Goal: Task Accomplishment & Management: Use online tool/utility

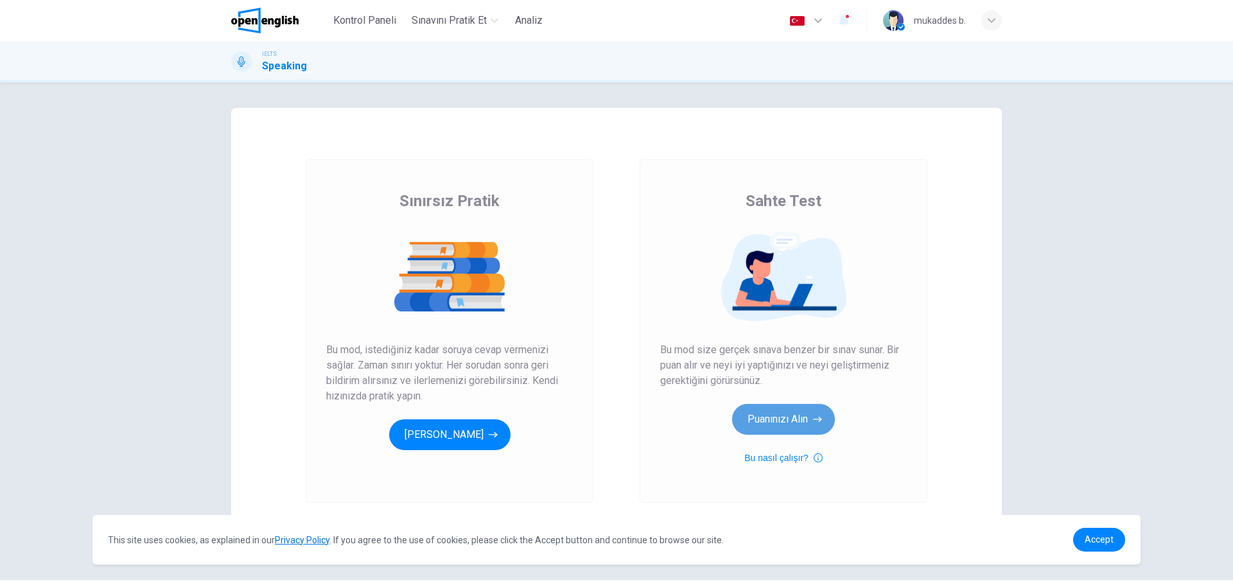
click at [801, 422] on button "Puanınızı Alın" at bounding box center [783, 419] width 103 height 31
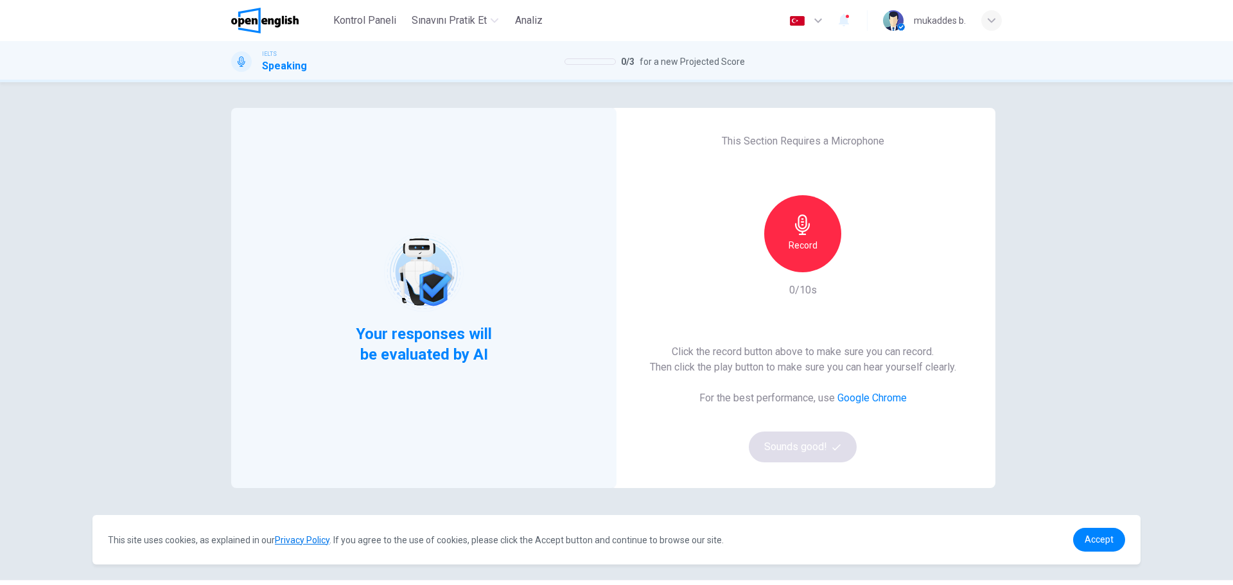
click at [830, 243] on div "Record" at bounding box center [802, 233] width 77 height 77
click at [1087, 532] on link "Accept" at bounding box center [1099, 540] width 52 height 24
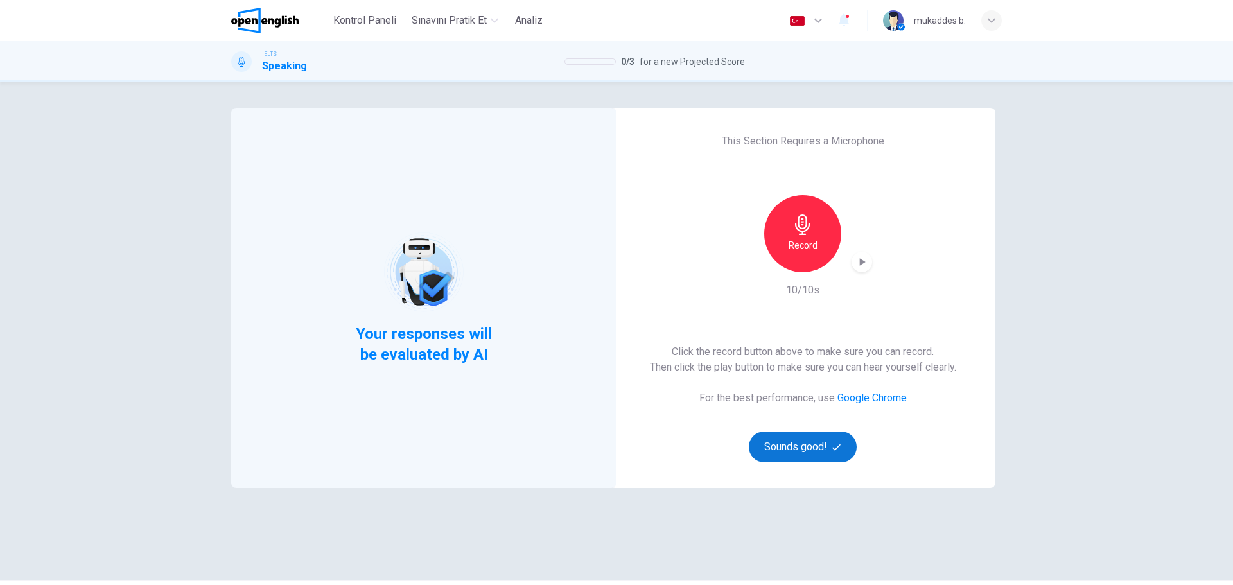
click at [811, 441] on button "Sounds good!" at bounding box center [803, 446] width 108 height 31
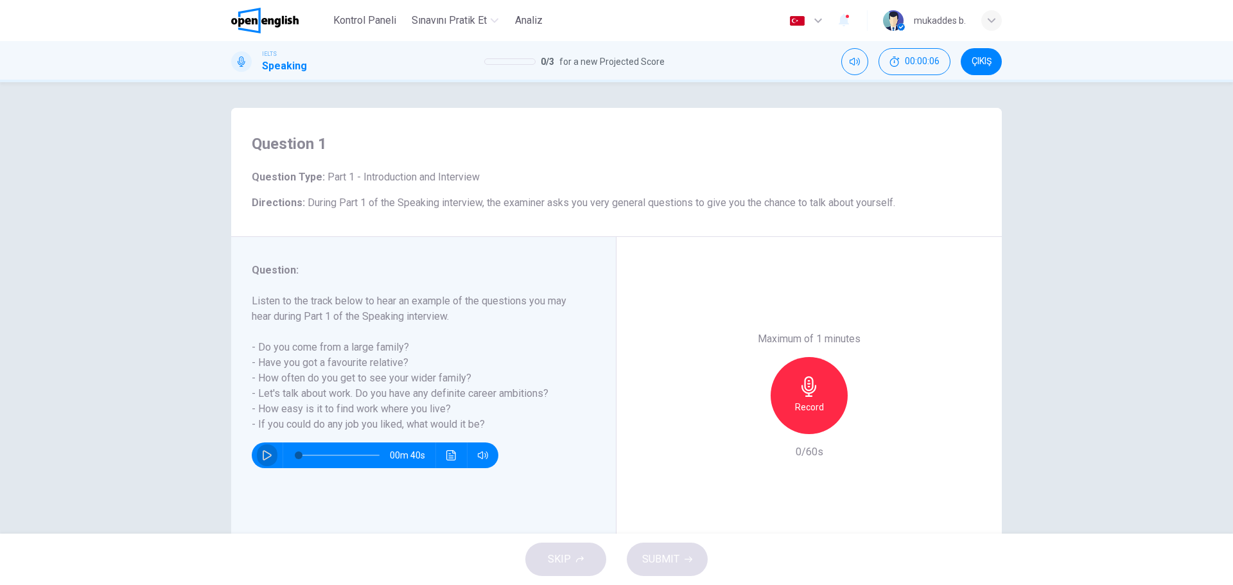
click at [259, 448] on button "button" at bounding box center [267, 455] width 21 height 26
click at [815, 397] on div "Record" at bounding box center [808, 395] width 77 height 77
type input "*"
click at [806, 401] on h6 "Stop" at bounding box center [808, 406] width 19 height 15
click at [670, 568] on button "SUBMIT" at bounding box center [667, 558] width 81 height 33
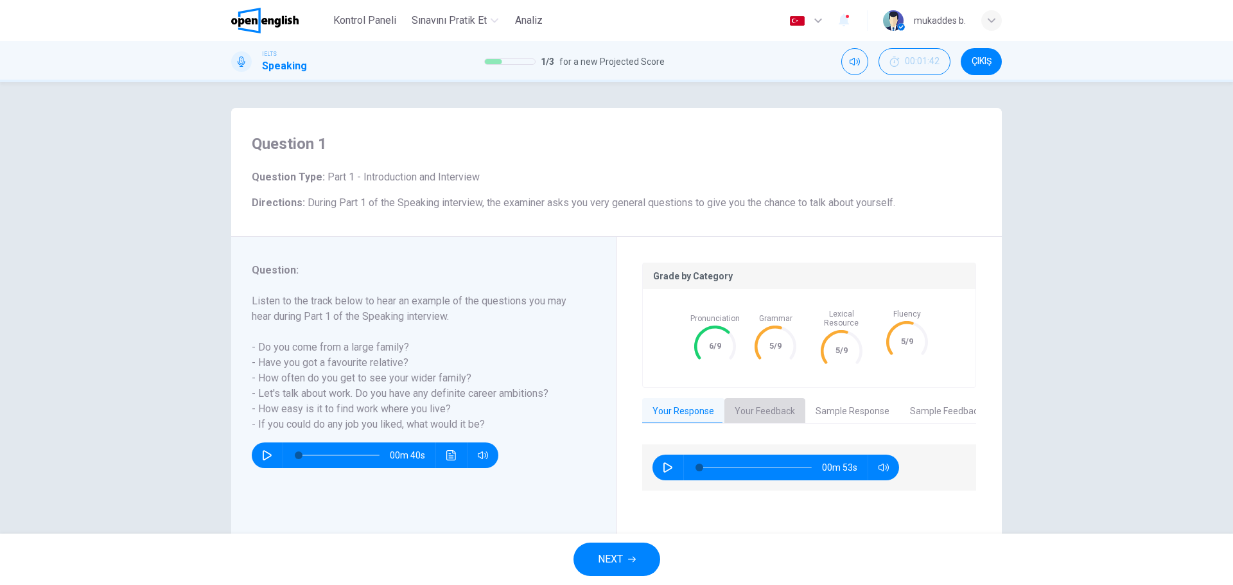
click at [756, 399] on button "Your Feedback" at bounding box center [764, 411] width 81 height 27
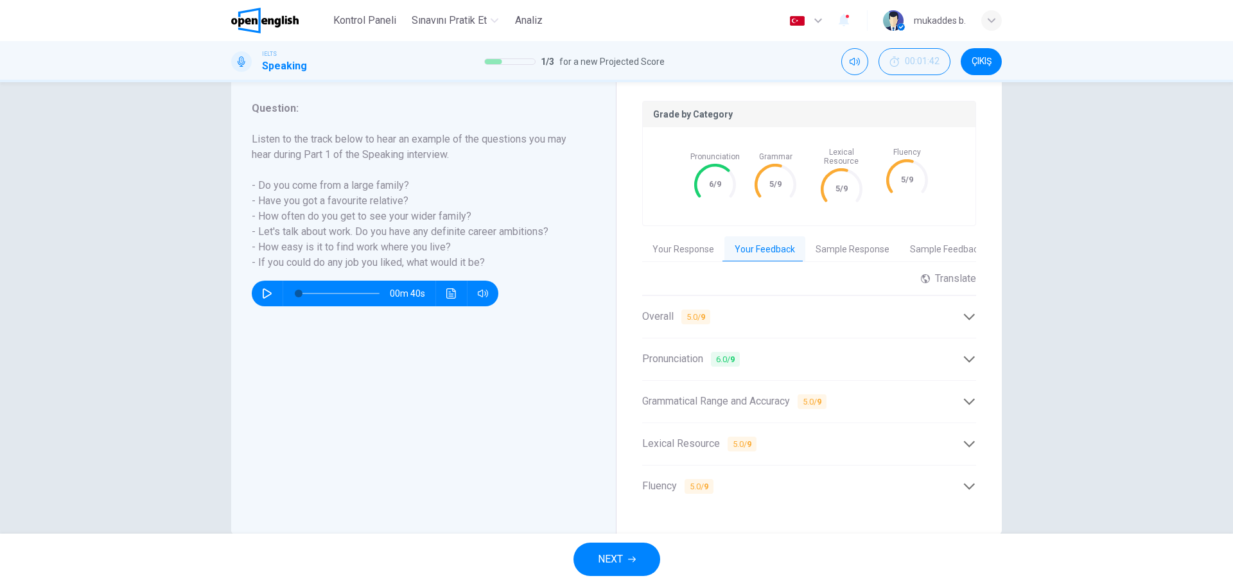
scroll to position [180, 0]
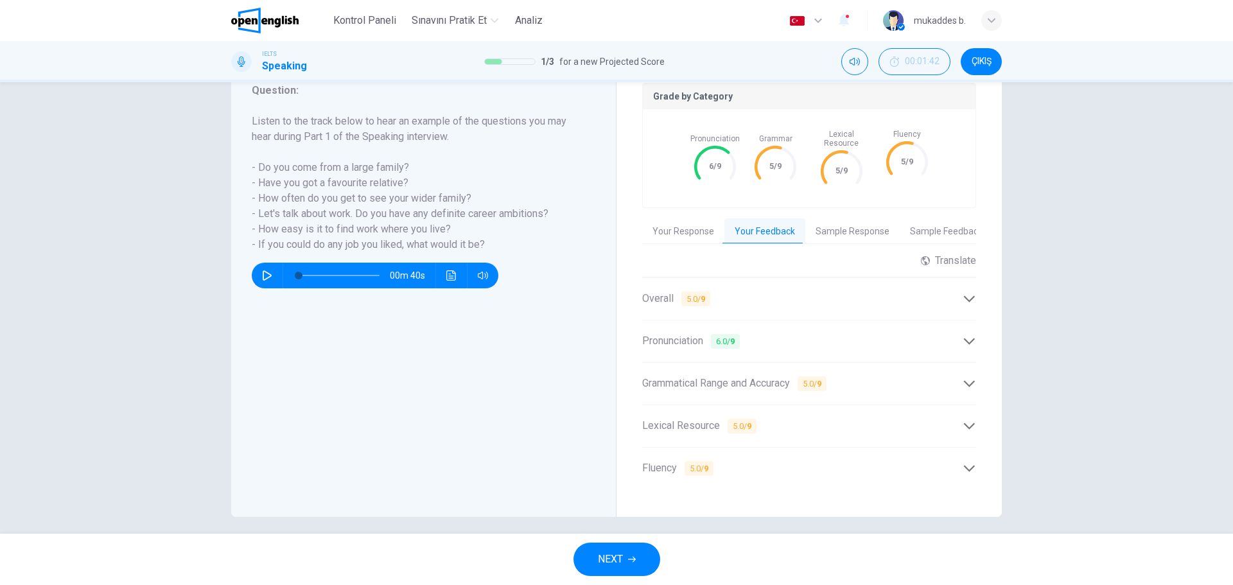
click at [971, 334] on icon at bounding box center [968, 340] width 13 height 13
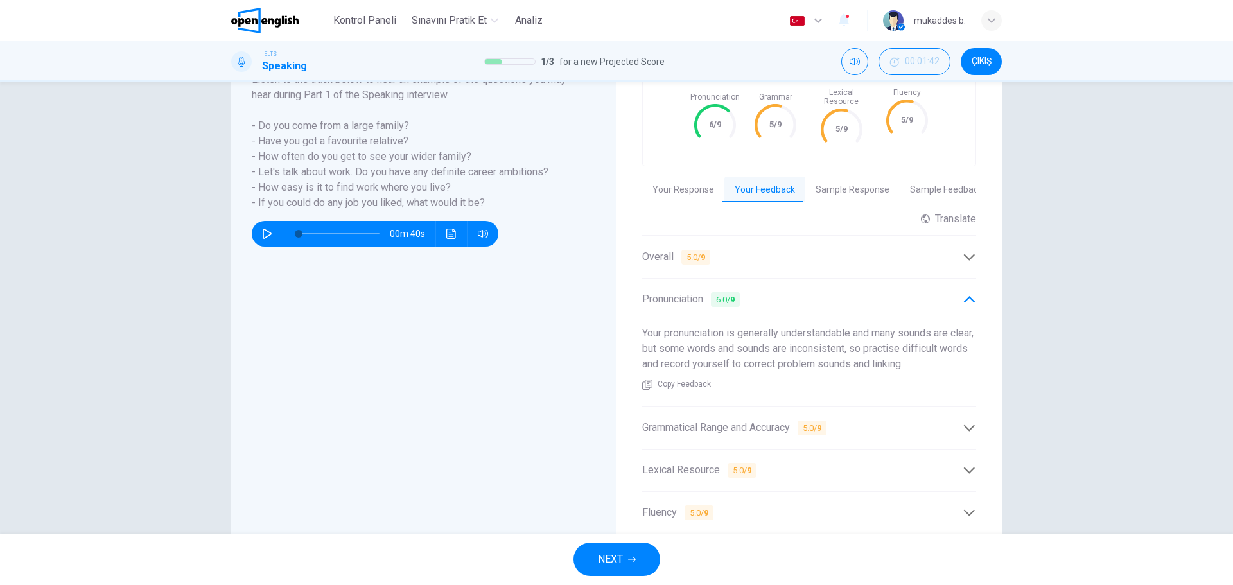
scroll to position [244, 0]
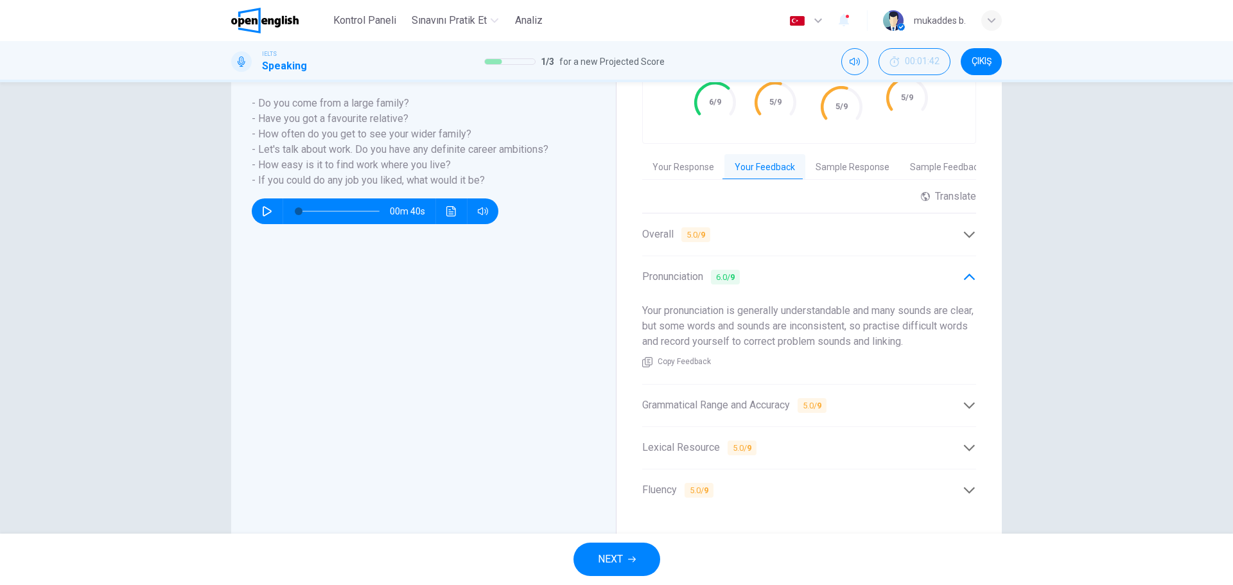
click at [974, 395] on div "Grade by Category Pronunciation 6/9 Grammar 5/9 Lexical Resource 5/9 Fluency 5/…" at bounding box center [808, 265] width 385 height 545
click at [964, 399] on icon at bounding box center [968, 405] width 13 height 13
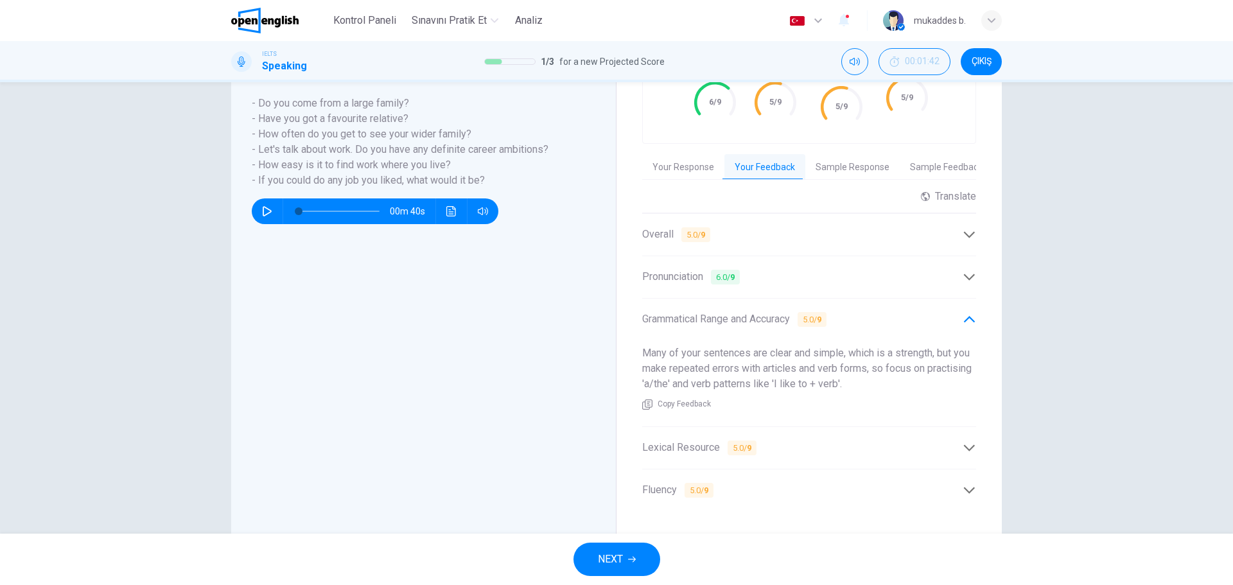
scroll to position [265, 0]
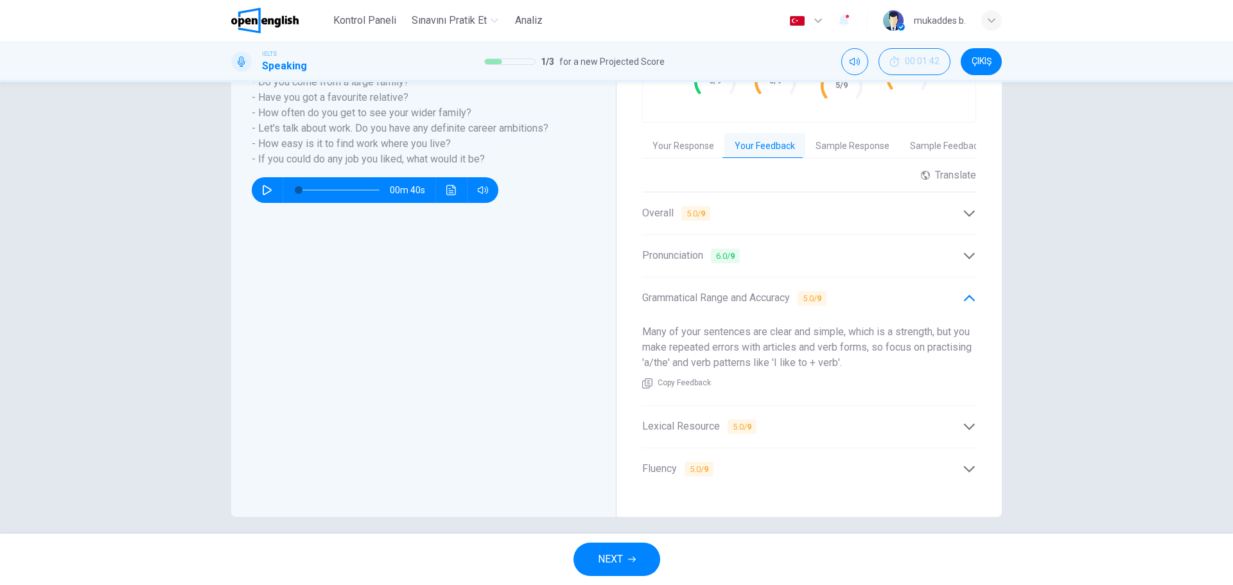
click at [969, 420] on icon at bounding box center [968, 426] width 13 height 13
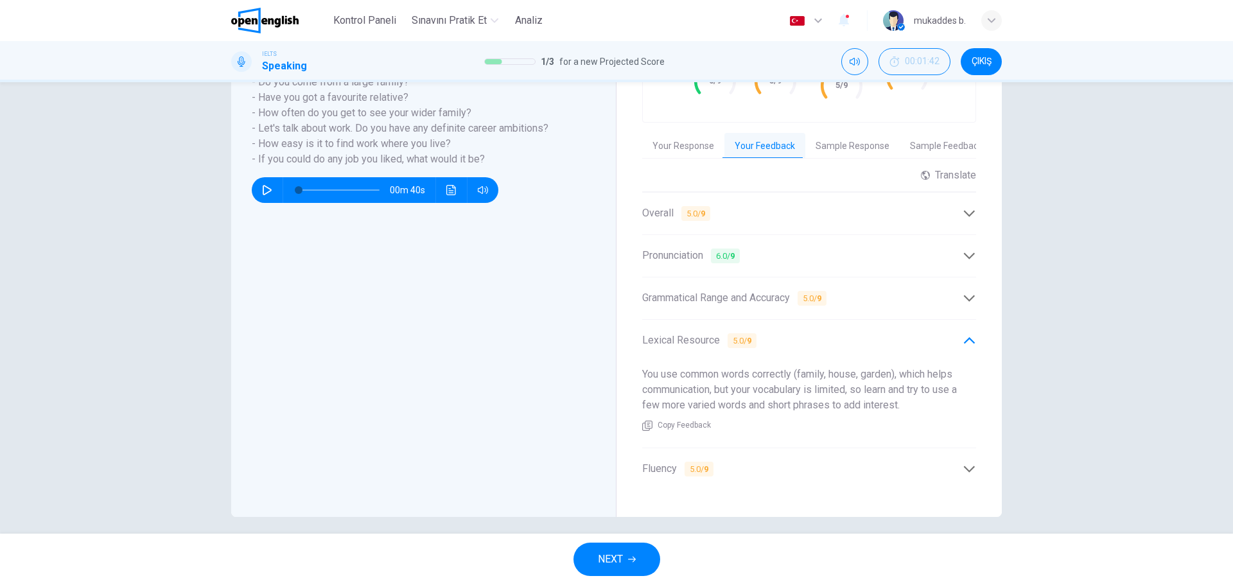
click at [964, 462] on icon at bounding box center [968, 468] width 13 height 13
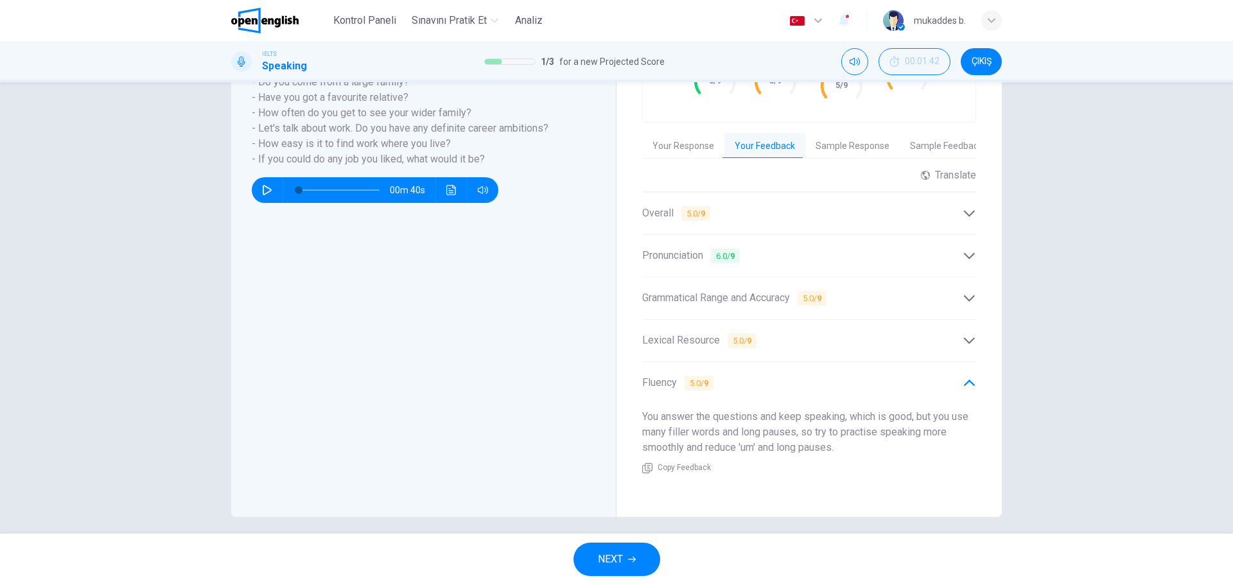
drag, startPoint x: 643, startPoint y: 407, endPoint x: 851, endPoint y: 450, distance: 211.8
click at [851, 450] on div "You answer the questions and keep speaking, which is good, but you use many fil…" at bounding box center [809, 442] width 334 height 86
click at [621, 555] on span "NEXT" at bounding box center [610, 559] width 25 height 18
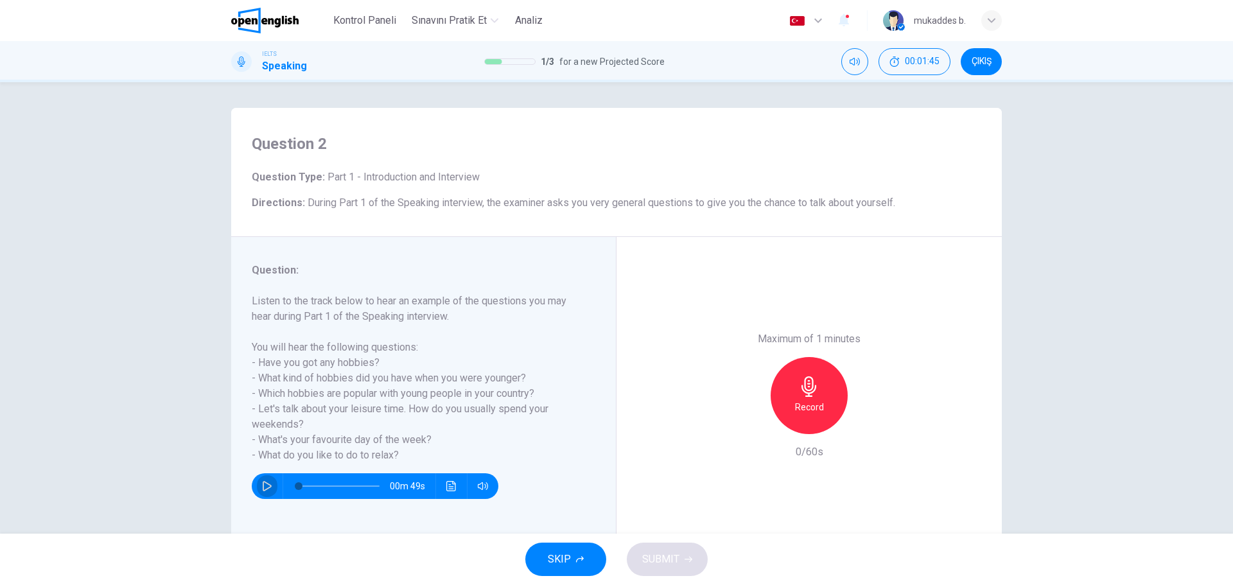
click at [262, 486] on icon "button" at bounding box center [267, 486] width 10 height 10
click at [258, 490] on button "button" at bounding box center [267, 486] width 21 height 26
click at [263, 478] on button "button" at bounding box center [267, 486] width 21 height 26
type input "*"
click at [985, 64] on span "ÇIKIŞ" at bounding box center [981, 61] width 20 height 10
